Goal: Information Seeking & Learning: Compare options

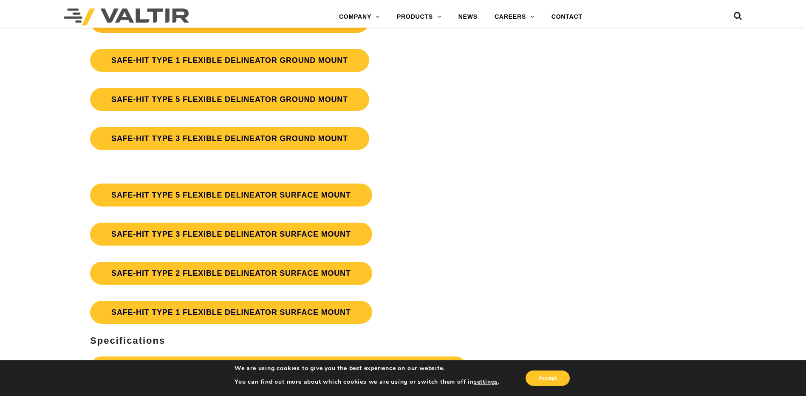
scroll to position [2380, 0]
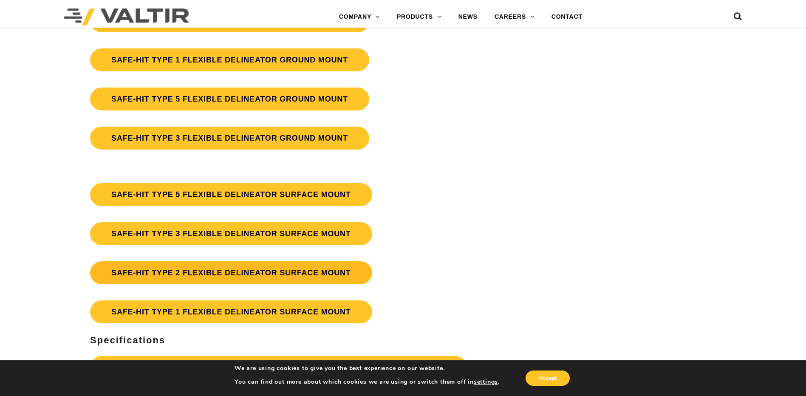
click at [247, 274] on link "SAFE-HIT TYPE 2 FLEXIBLE DELINEATOR SURFACE MOUNT" at bounding box center [231, 272] width 282 height 23
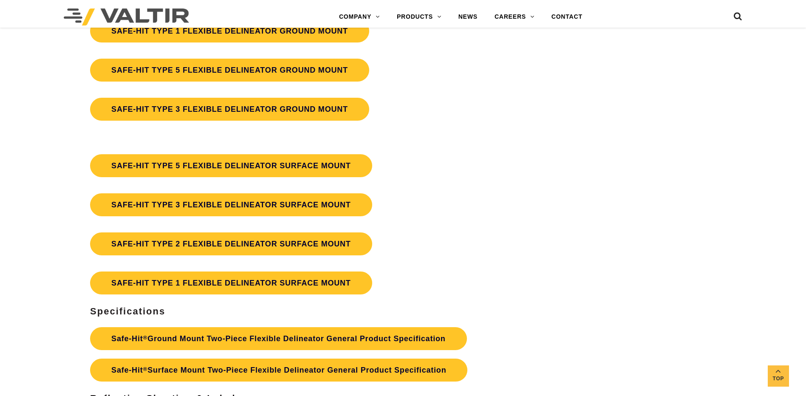
scroll to position [2430, 0]
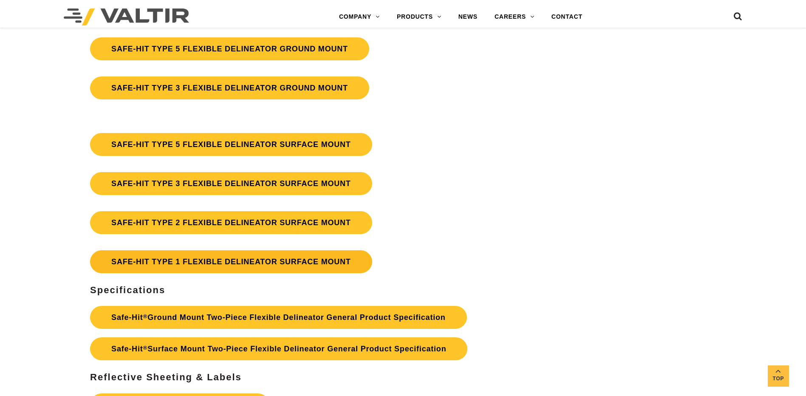
click at [226, 256] on link "SAFE-HIT TYPE 1 FLEXIBLE DELINEATOR SURFACE MOUNT" at bounding box center [231, 261] width 282 height 23
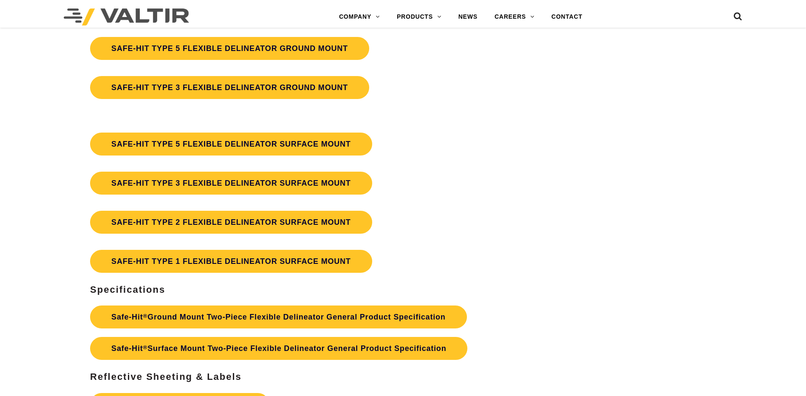
scroll to position [2430, 0]
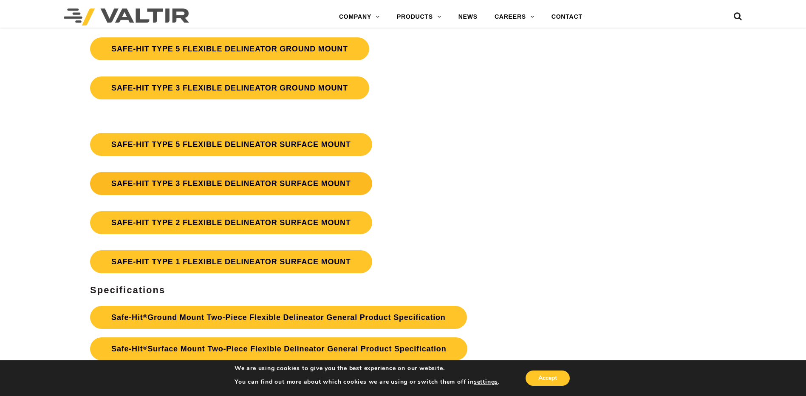
click at [242, 178] on link "SAFE-HIT TYPE 3 FLEXIBLE DELINEATOR SURFACE MOUNT" at bounding box center [231, 183] width 282 height 23
